Goal: Task Accomplishment & Management: Manage account settings

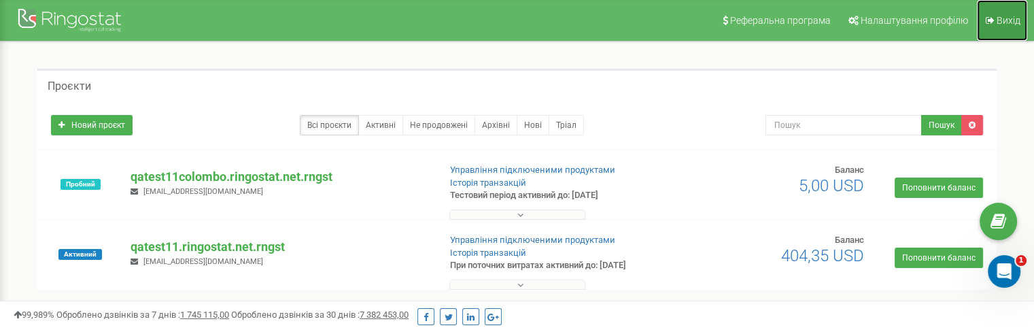
click at [1010, 23] on span "Вихід" at bounding box center [1009, 20] width 24 height 11
